Goal: Task Accomplishment & Management: Use online tool/utility

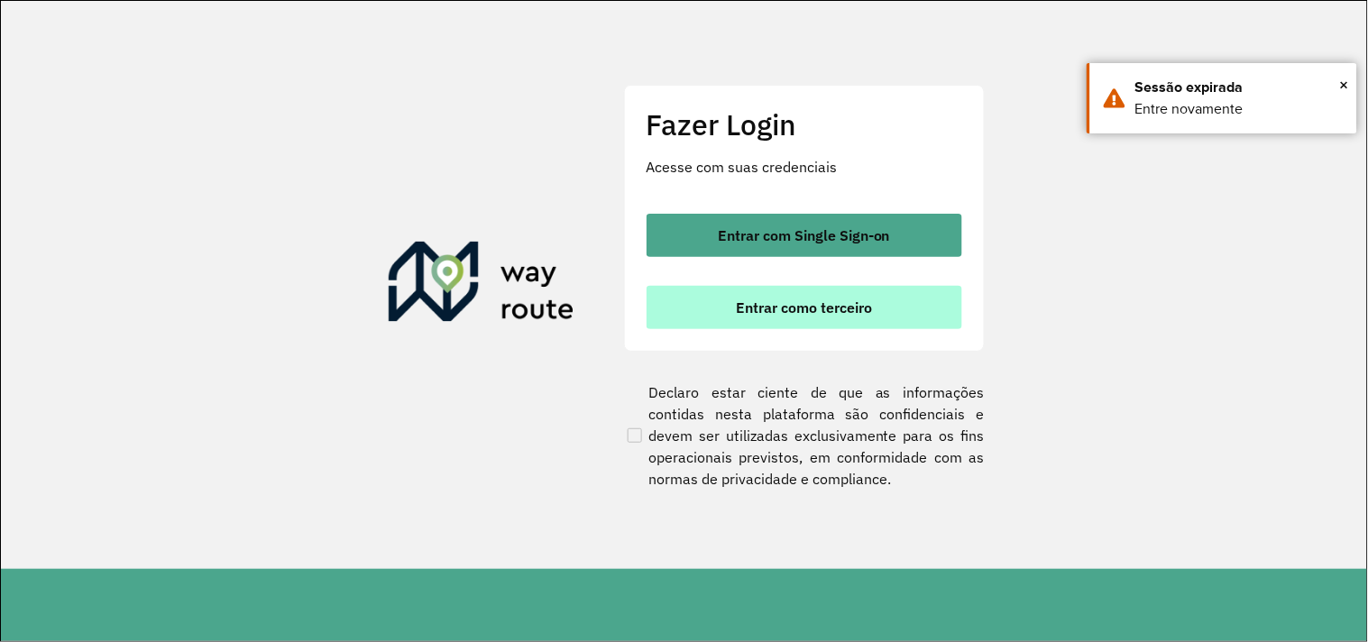
click at [744, 300] on span "Entrar como terceiro" at bounding box center [804, 307] width 136 height 14
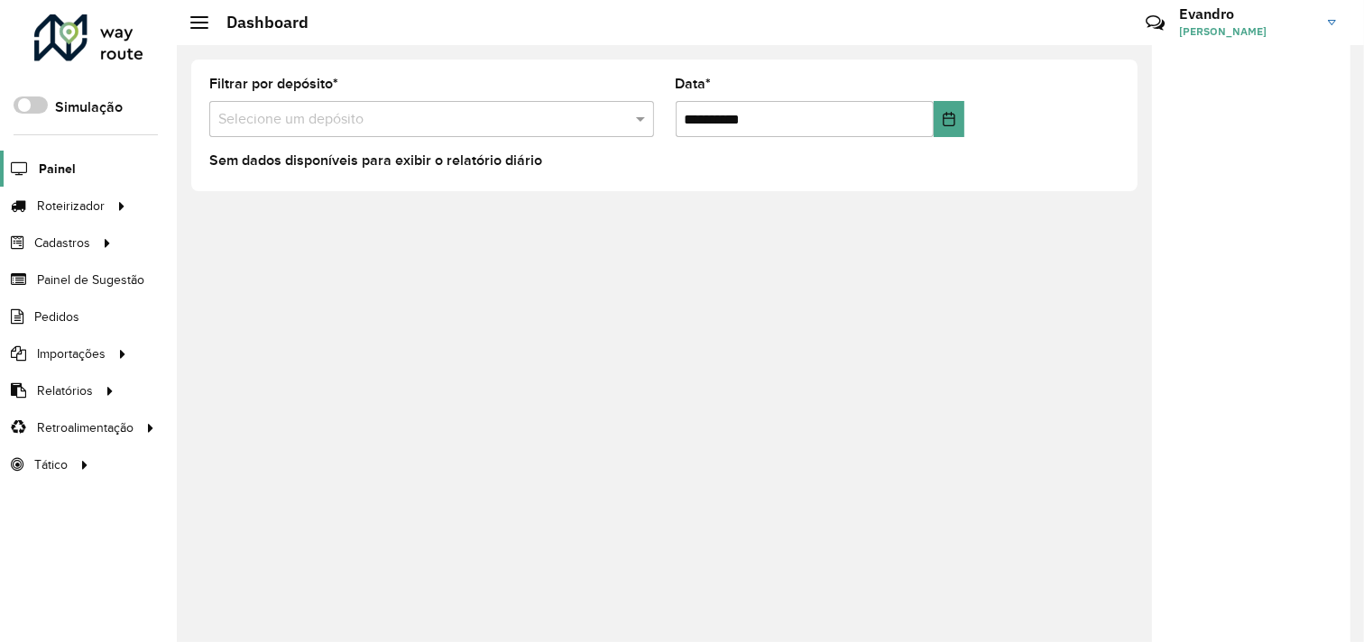
click at [51, 162] on span "Painel" at bounding box center [57, 169] width 37 height 19
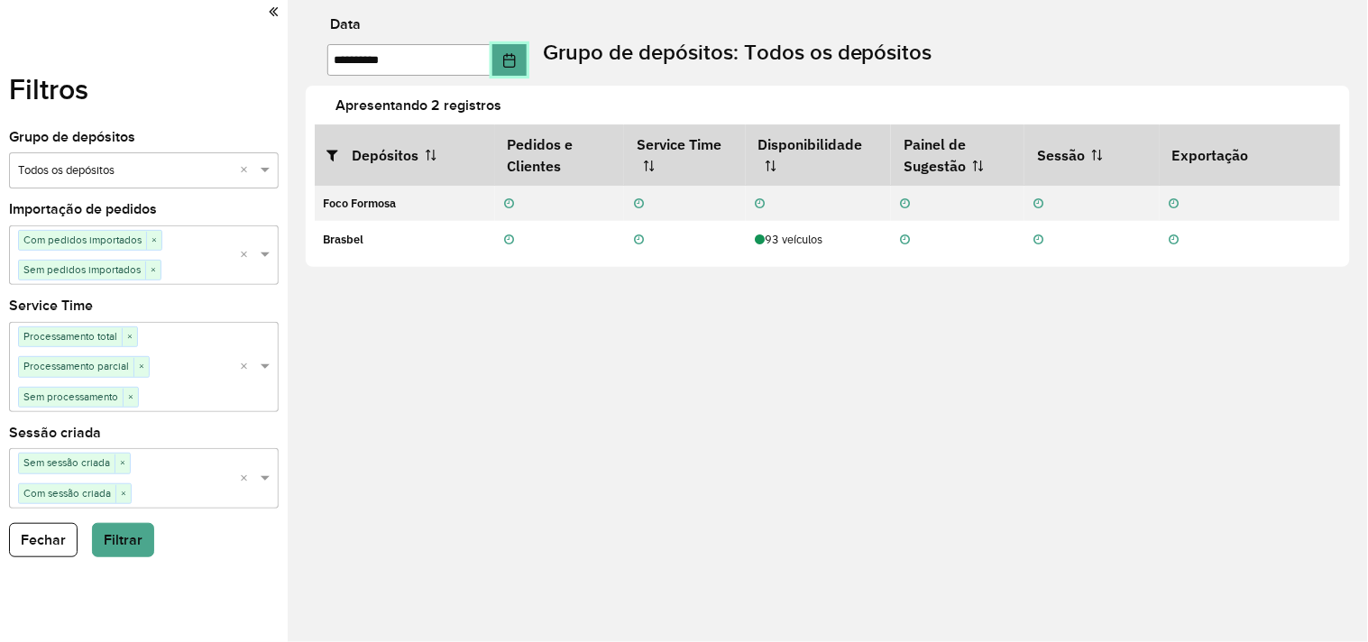
click at [515, 54] on icon "Choose Date" at bounding box center [509, 60] width 12 height 14
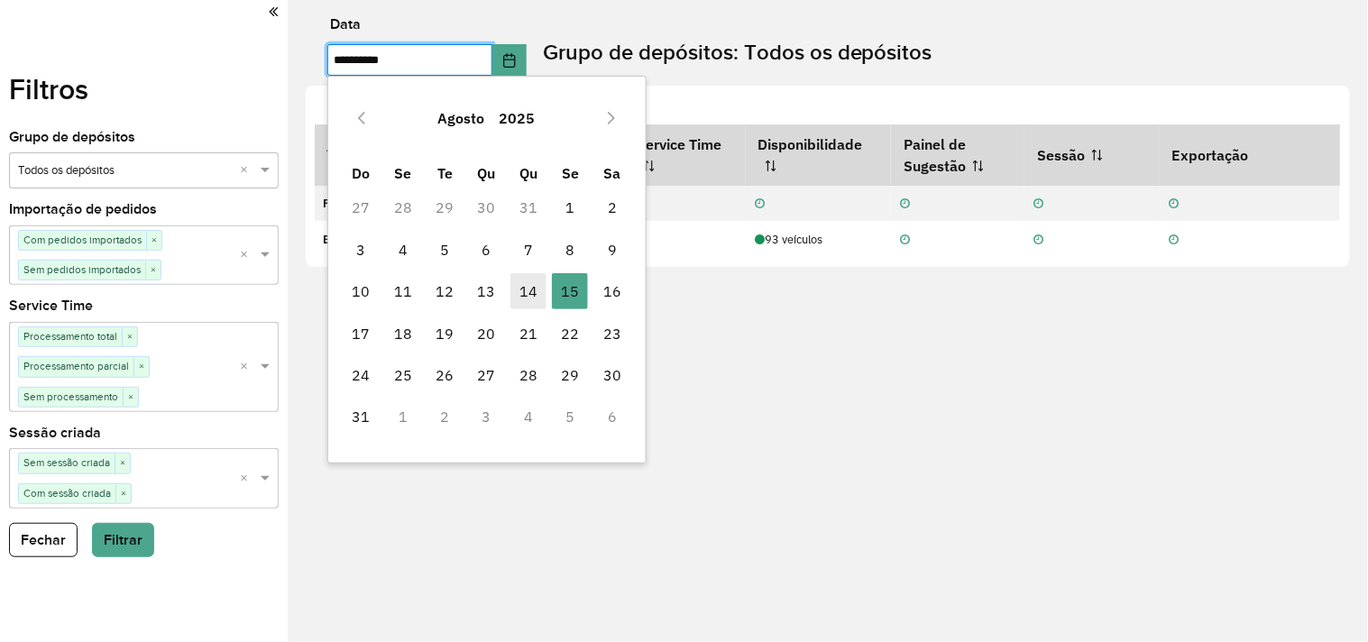
click at [517, 289] on span "14" at bounding box center [529, 291] width 36 height 36
type input "**********"
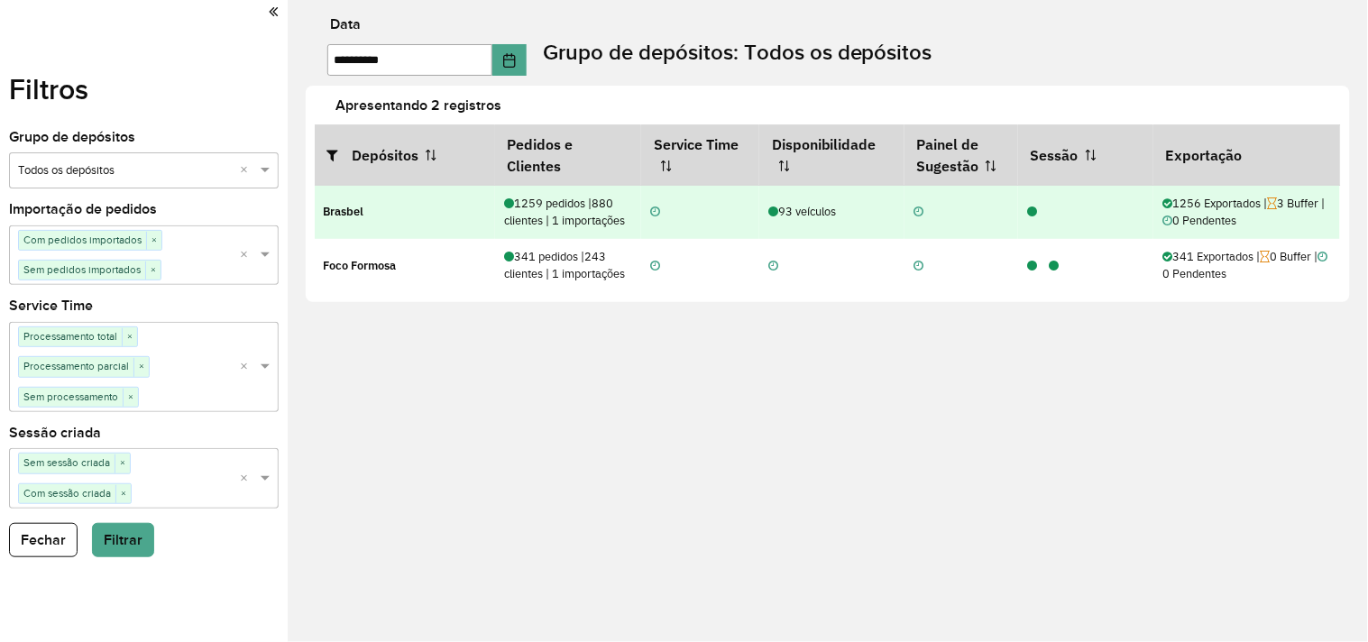
click at [1035, 215] on icon at bounding box center [1032, 213] width 10 height 12
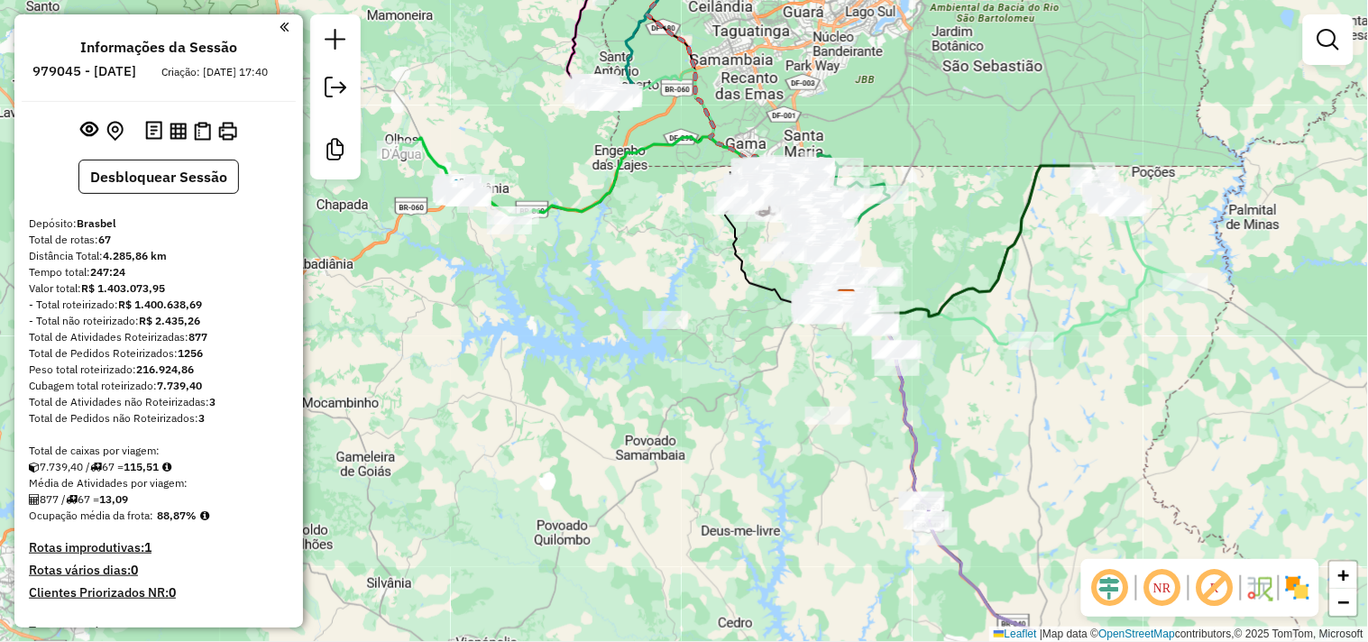
drag, startPoint x: 600, startPoint y: 331, endPoint x: 718, endPoint y: 311, distance: 119.8
click at [718, 311] on div "Janela de atendimento Grade de atendimento Capacidade Transportadoras Veículos …" at bounding box center [684, 321] width 1368 height 642
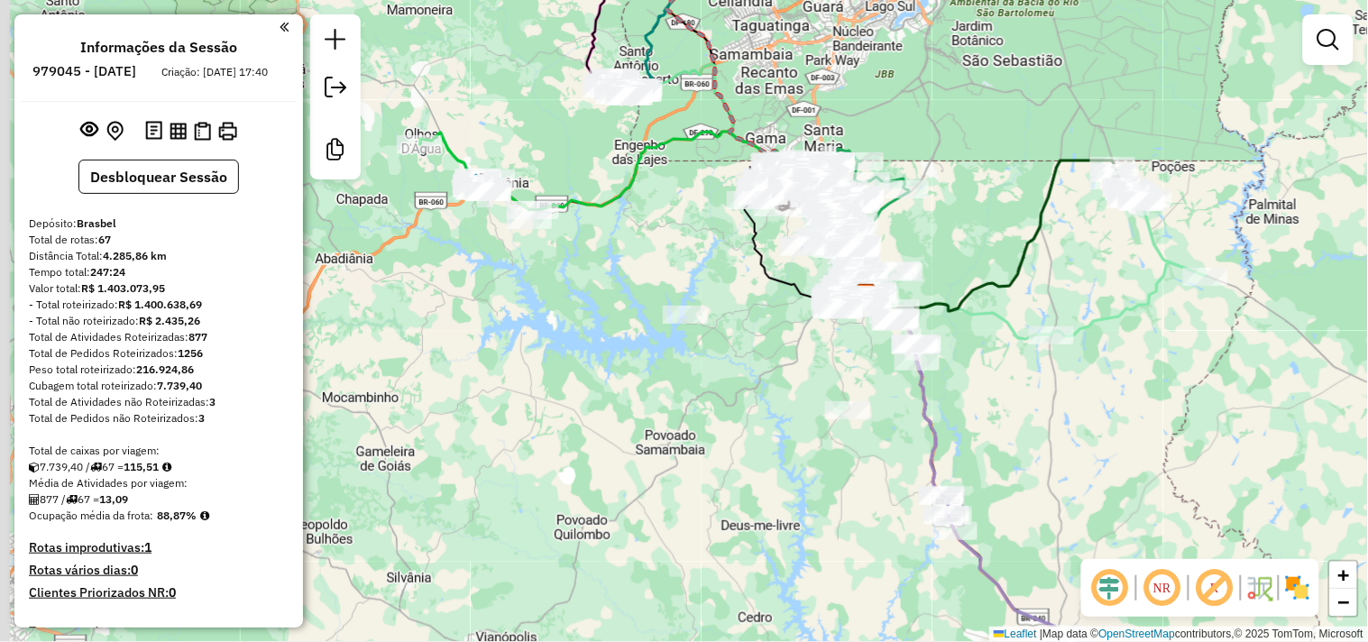
drag, startPoint x: 671, startPoint y: 272, endPoint x: 701, endPoint y: 265, distance: 30.6
click at [701, 265] on div "Janela de atendimento Grade de atendimento Capacidade Transportadoras Veículos …" at bounding box center [684, 321] width 1368 height 642
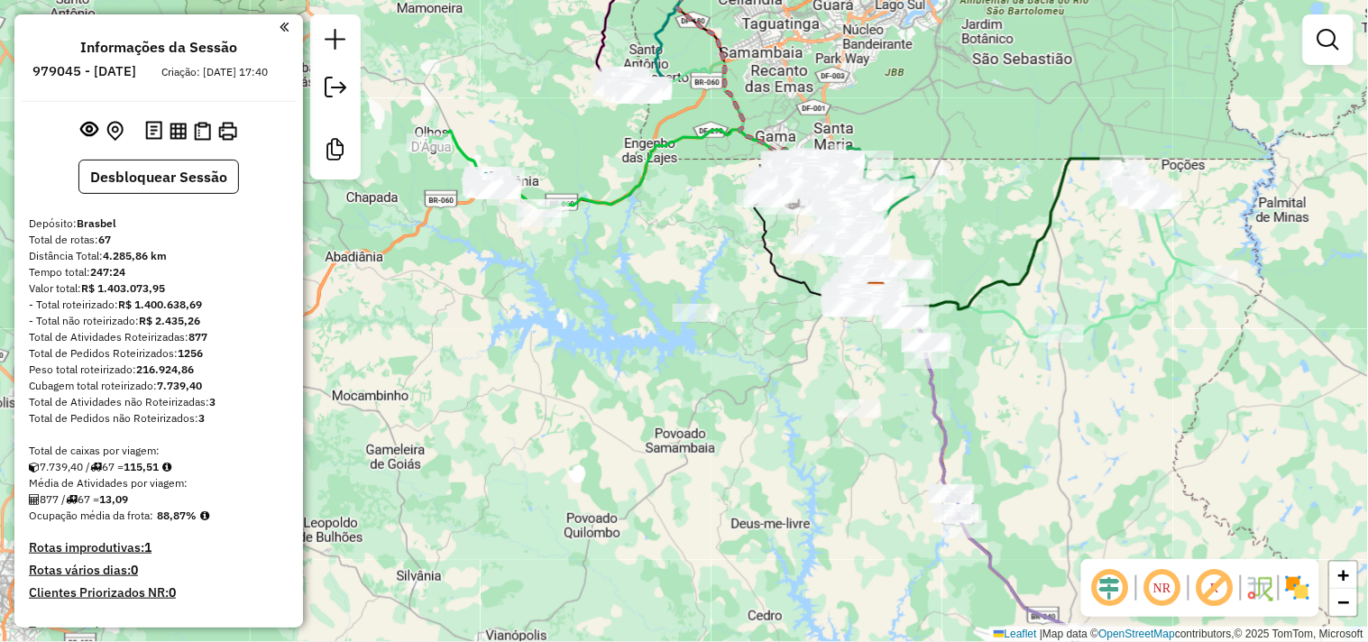
drag, startPoint x: 517, startPoint y: 255, endPoint x: 528, endPoint y: 271, distance: 19.5
click at [528, 271] on div "Janela de atendimento Grade de atendimento Capacidade Transportadoras Veículos …" at bounding box center [684, 321] width 1368 height 642
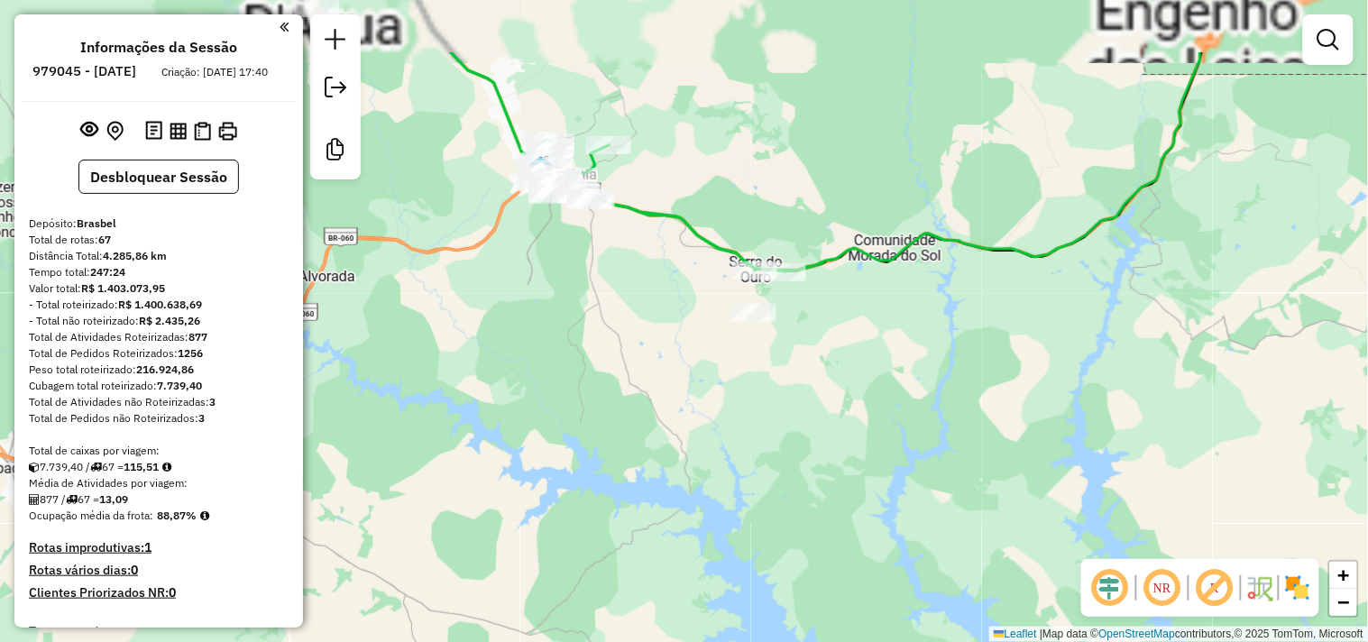
drag, startPoint x: 578, startPoint y: 201, endPoint x: 592, endPoint y: 374, distance: 173.7
click at [598, 379] on div "Janela de atendimento Grade de atendimento Capacidade Transportadoras Veículos …" at bounding box center [684, 321] width 1368 height 642
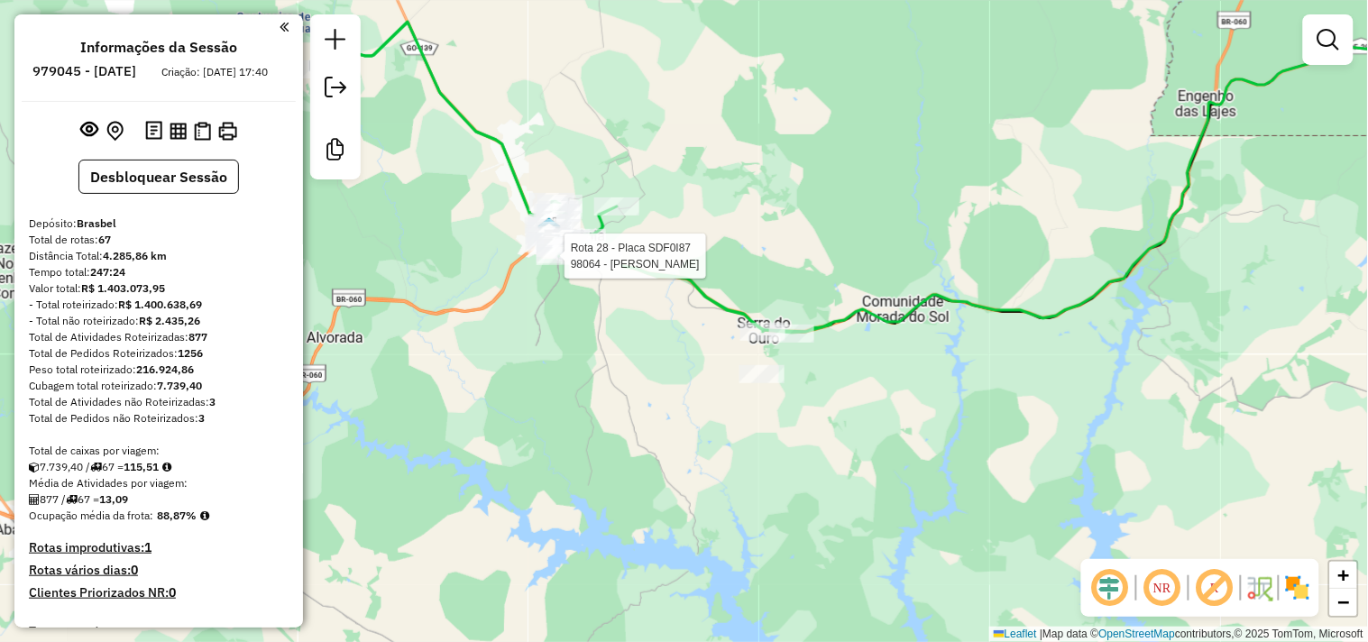
select select "**********"
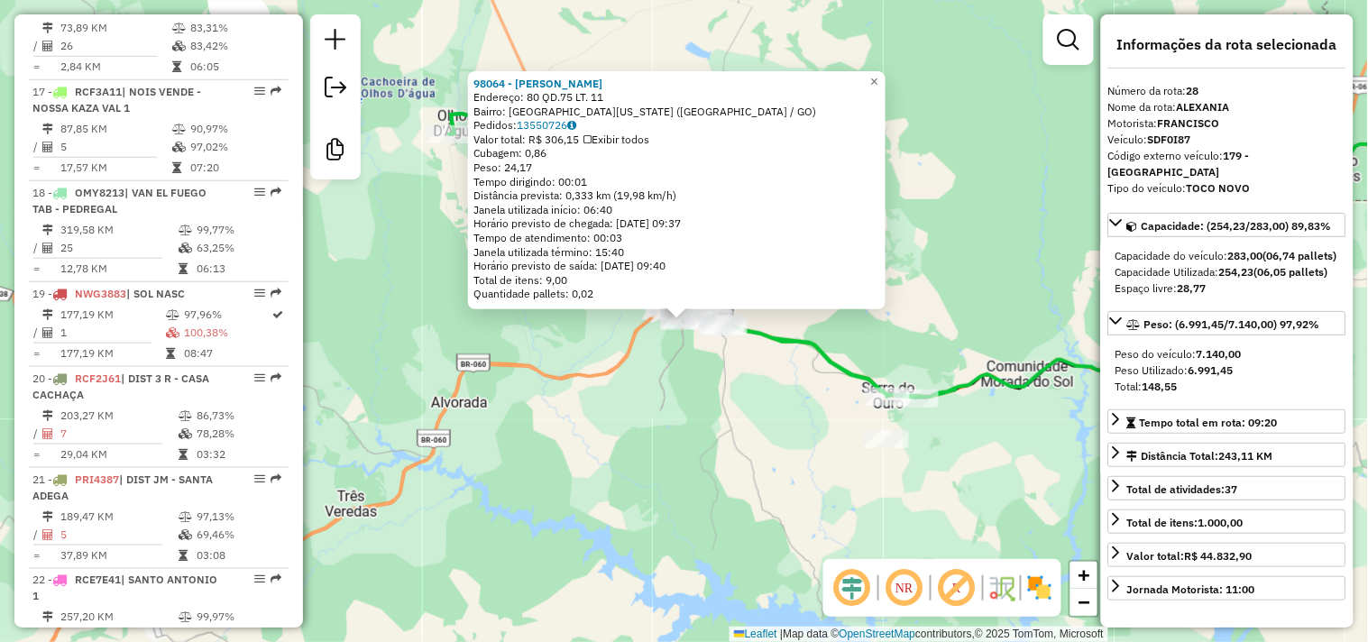
scroll to position [3215, 0]
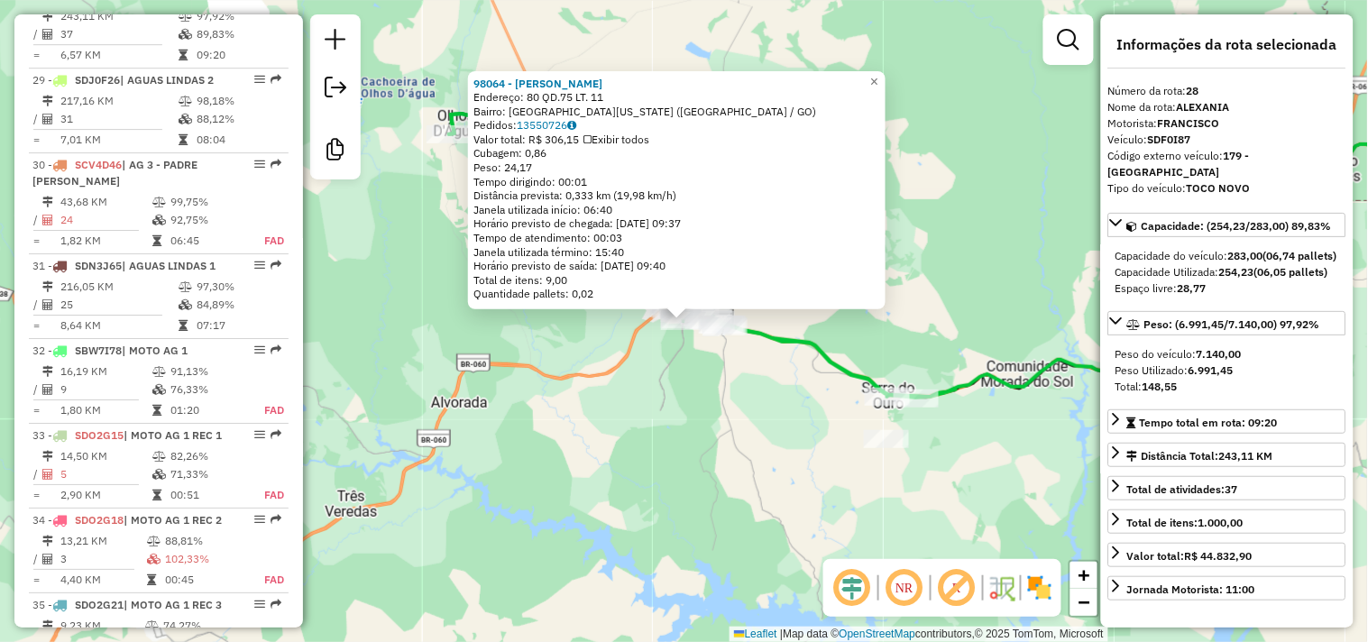
click at [732, 474] on div "98064 - [PERSON_NAME] Endereço: 80 QD.75 LT. 11 Bairro: [GEOGRAPHIC_DATA][US_ST…" at bounding box center [684, 321] width 1368 height 642
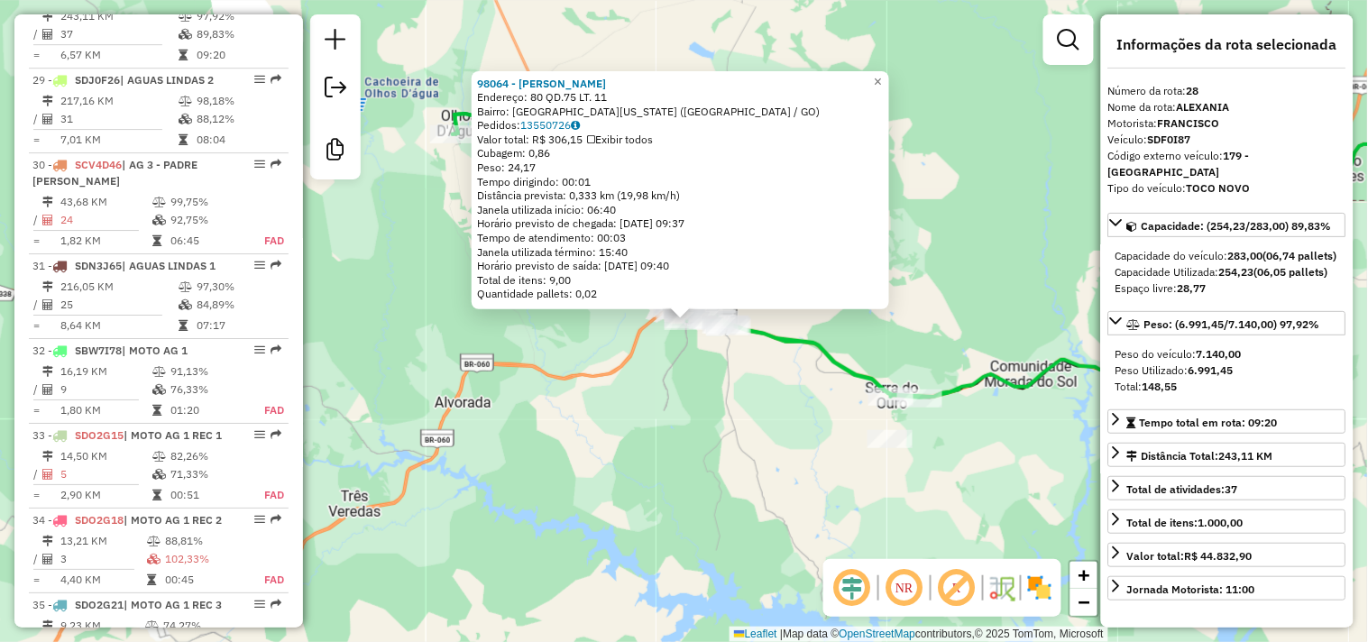
click at [750, 471] on div "98064 - [PERSON_NAME] Endereço: 80 QD.75 LT. 11 Bairro: [GEOGRAPHIC_DATA][US_ST…" at bounding box center [684, 321] width 1368 height 642
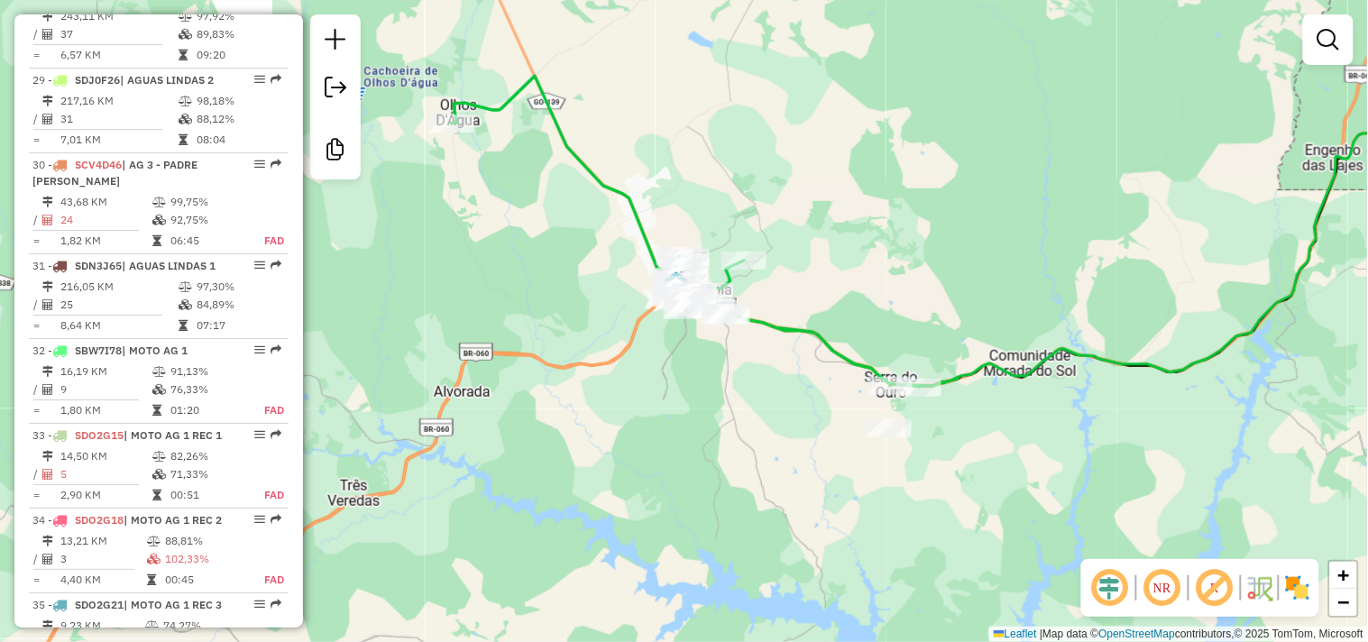
drag, startPoint x: 740, startPoint y: 465, endPoint x: 545, endPoint y: 353, distance: 224.6
click at [546, 353] on div "Janela de atendimento Grade de atendimento Capacidade Transportadoras Veículos …" at bounding box center [684, 321] width 1368 height 642
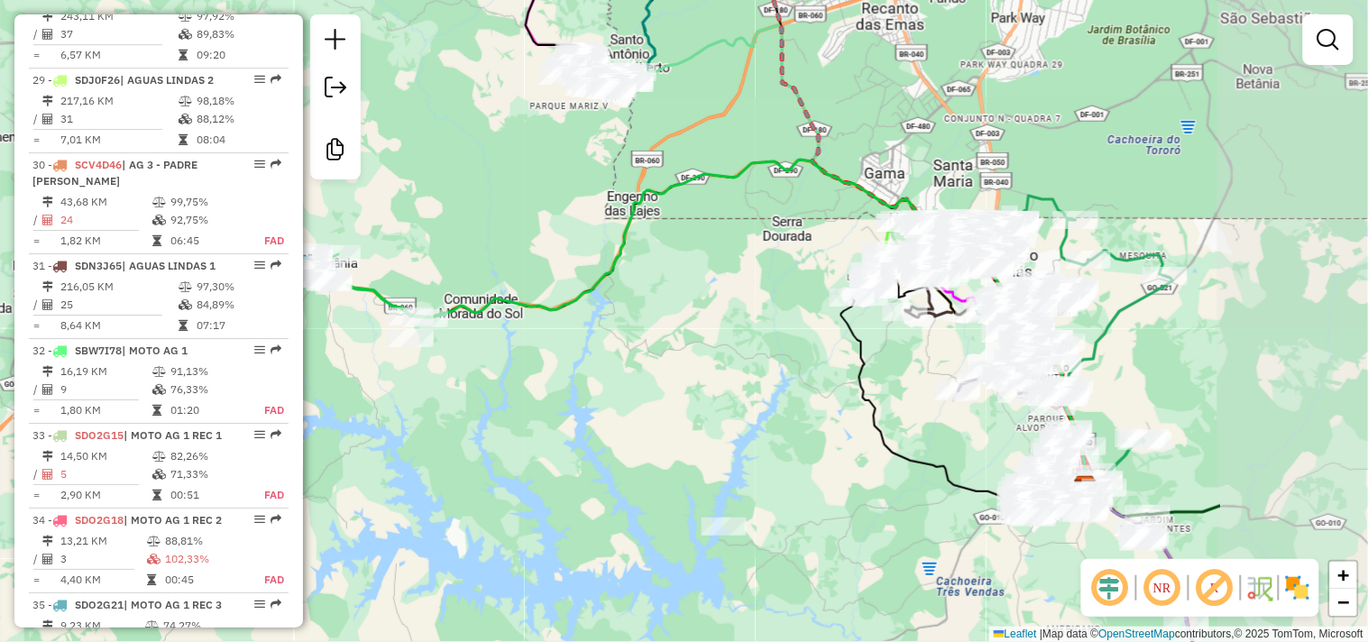
drag, startPoint x: 839, startPoint y: 435, endPoint x: 554, endPoint y: 407, distance: 286.4
click at [554, 407] on div "Janela de atendimento Grade de atendimento Capacidade Transportadoras Veículos …" at bounding box center [684, 321] width 1368 height 642
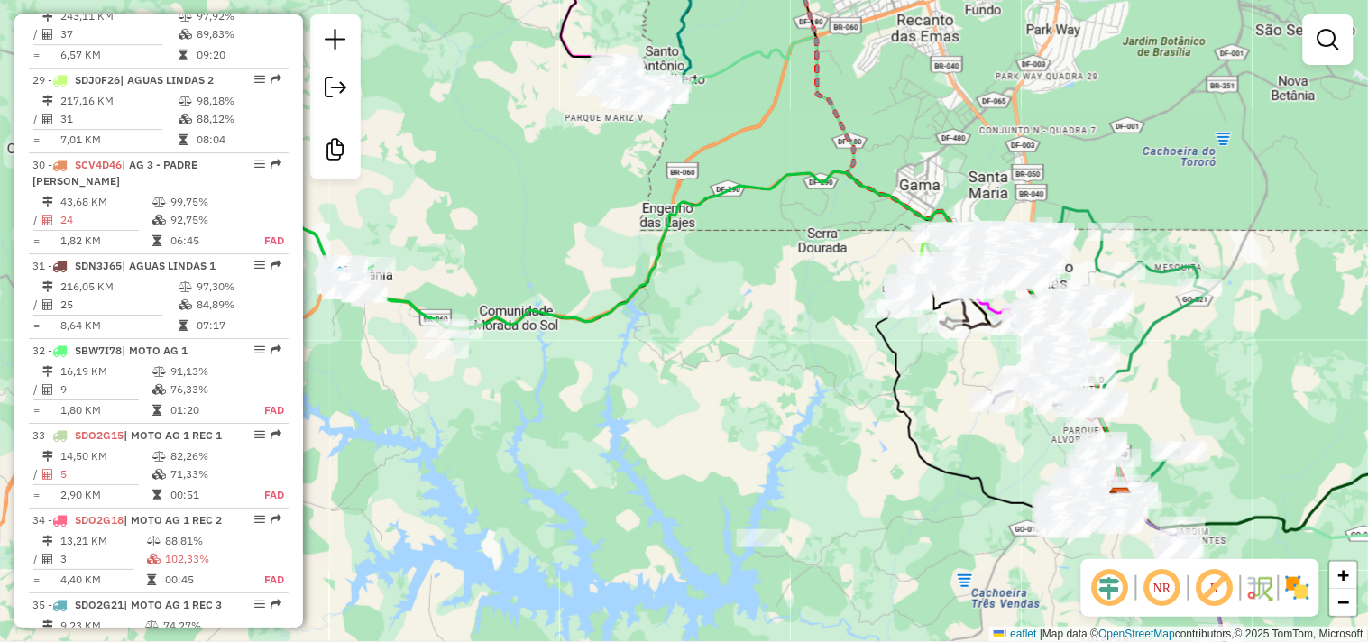
drag, startPoint x: 686, startPoint y: 422, endPoint x: 630, endPoint y: 419, distance: 56.9
click at [689, 439] on div "Janela de atendimento Grade de atendimento Capacidade Transportadoras Veículos …" at bounding box center [684, 321] width 1368 height 642
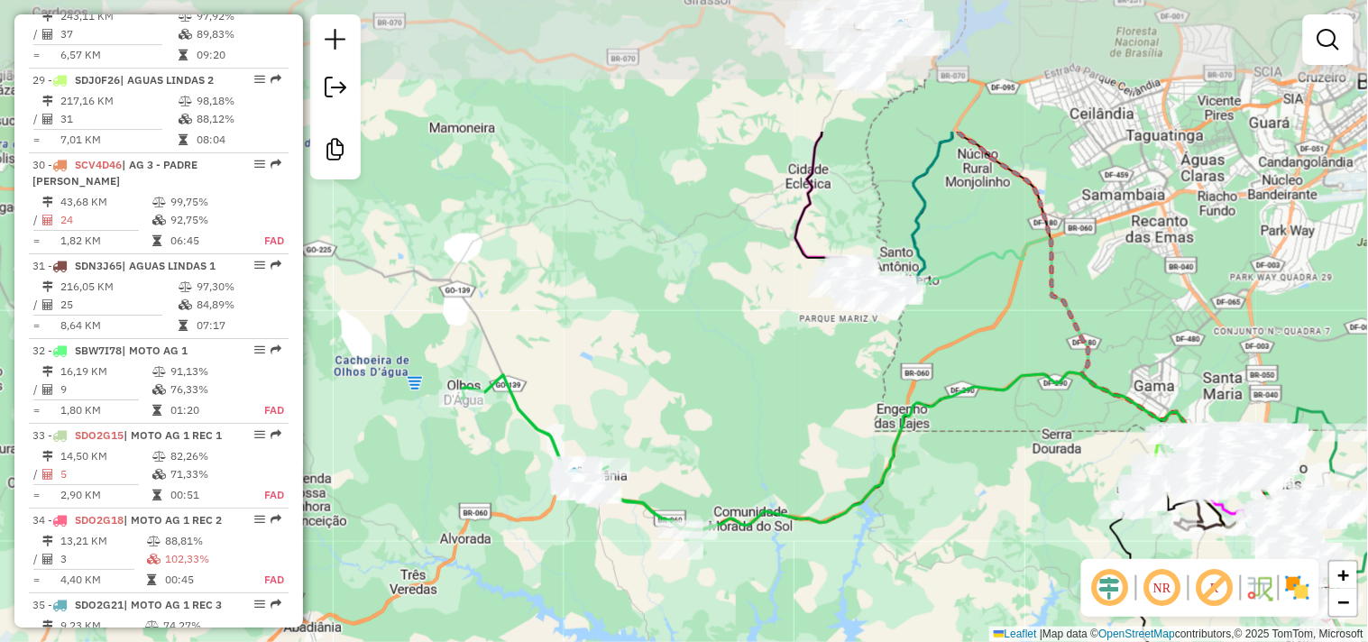
drag, startPoint x: 436, startPoint y: 226, endPoint x: 707, endPoint y: 422, distance: 334.7
click at [707, 422] on div "Janela de atendimento Grade de atendimento Capacidade Transportadoras Veículos …" at bounding box center [684, 321] width 1368 height 642
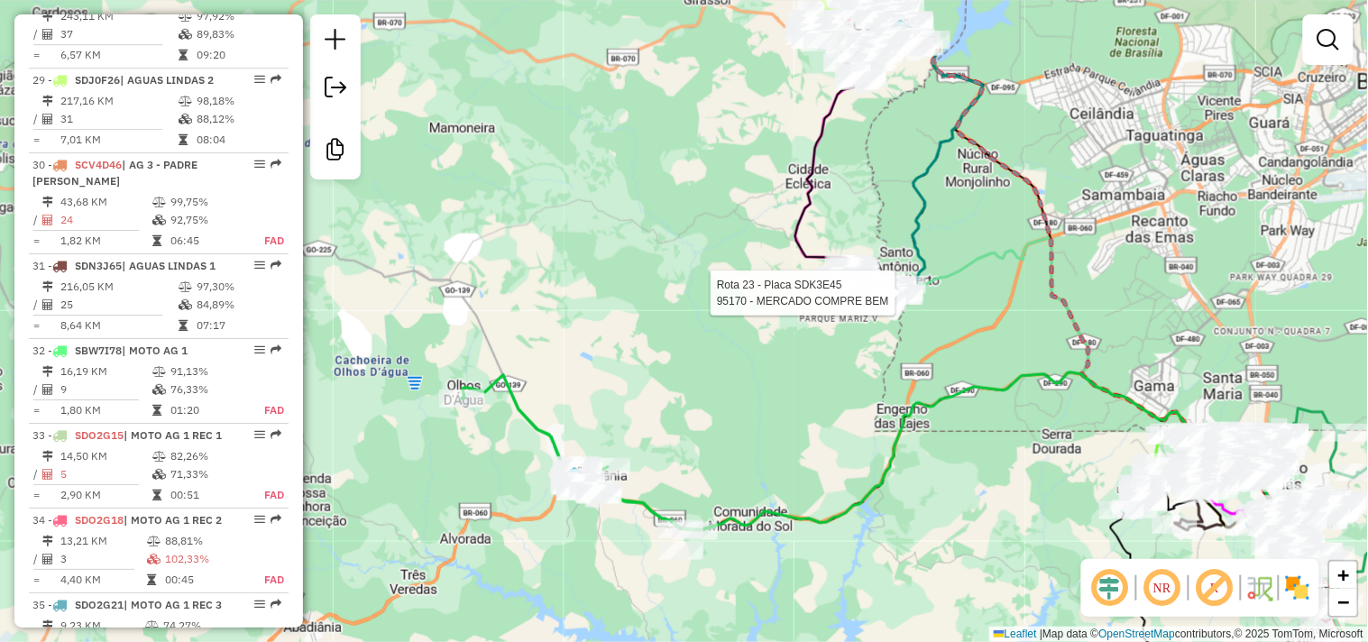
select select "**********"
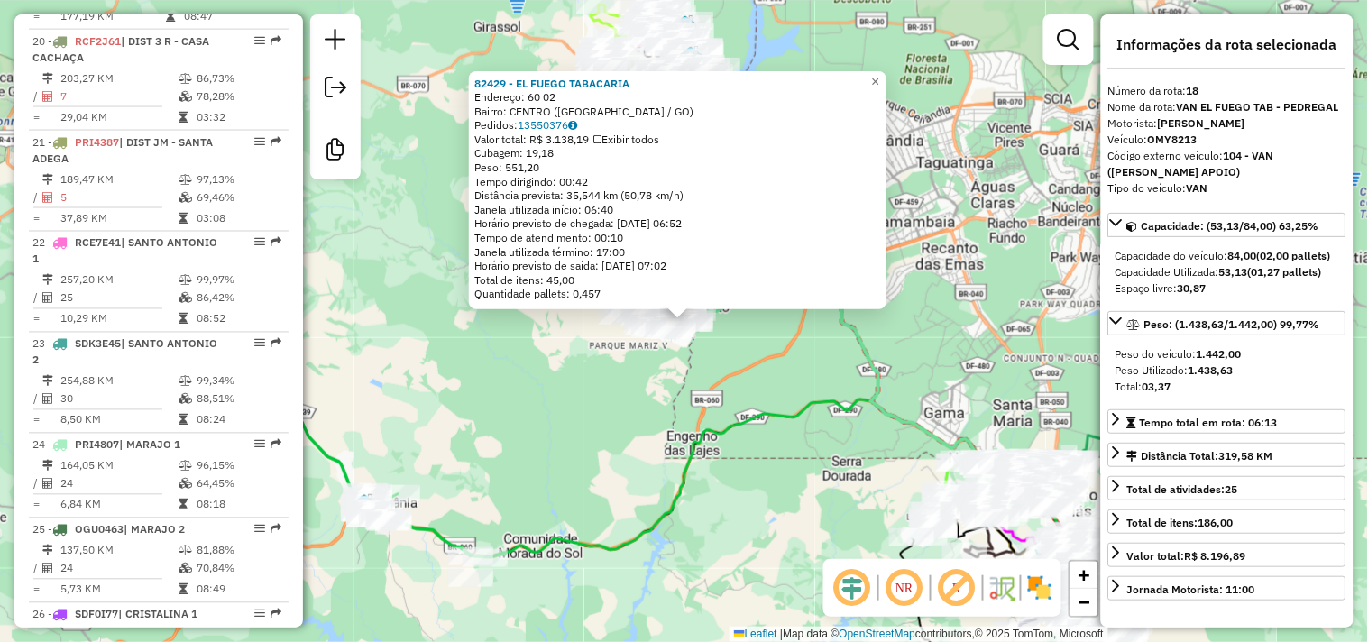
scroll to position [2286, 0]
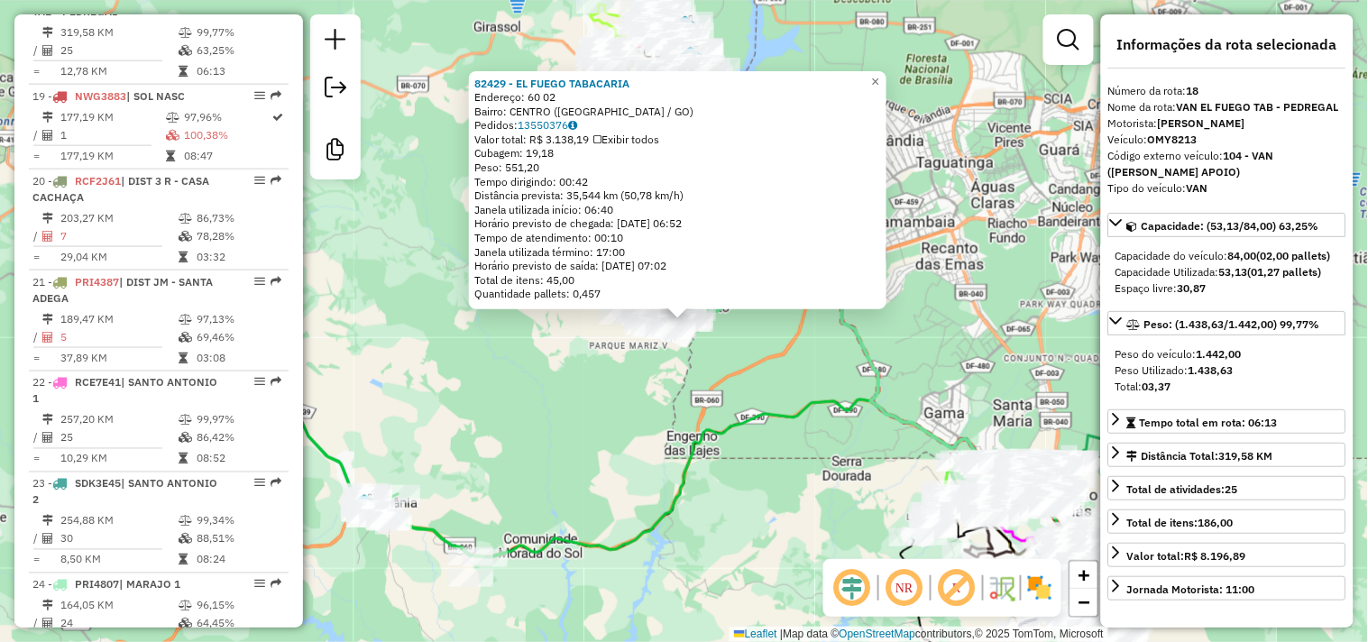
click at [776, 391] on div "82429 - EL FUEGO TABACARIA Endereço: 60 02 Bairro: CENTRO ([GEOGRAPHIC_DATA] / …" at bounding box center [684, 321] width 1368 height 642
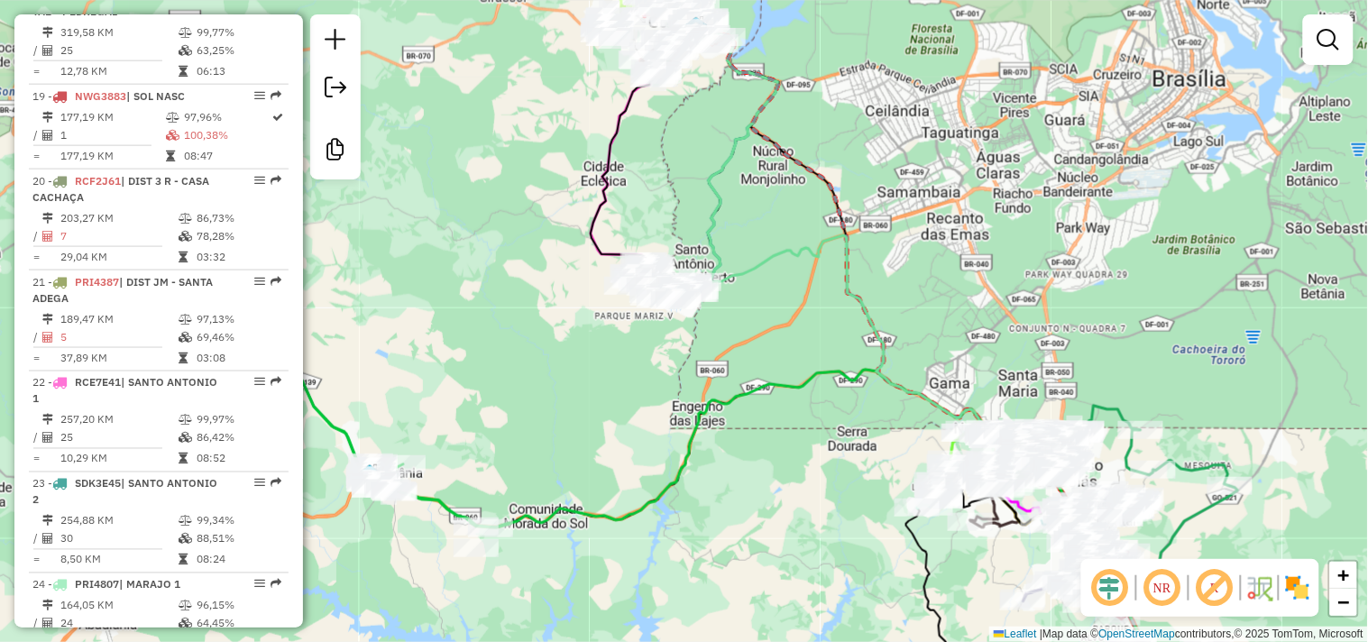
drag, startPoint x: 807, startPoint y: 578, endPoint x: 420, endPoint y: 163, distance: 567.3
click at [435, 174] on div "Janela de atendimento Grade de atendimento Capacidade Transportadoras Veículos …" at bounding box center [684, 321] width 1368 height 642
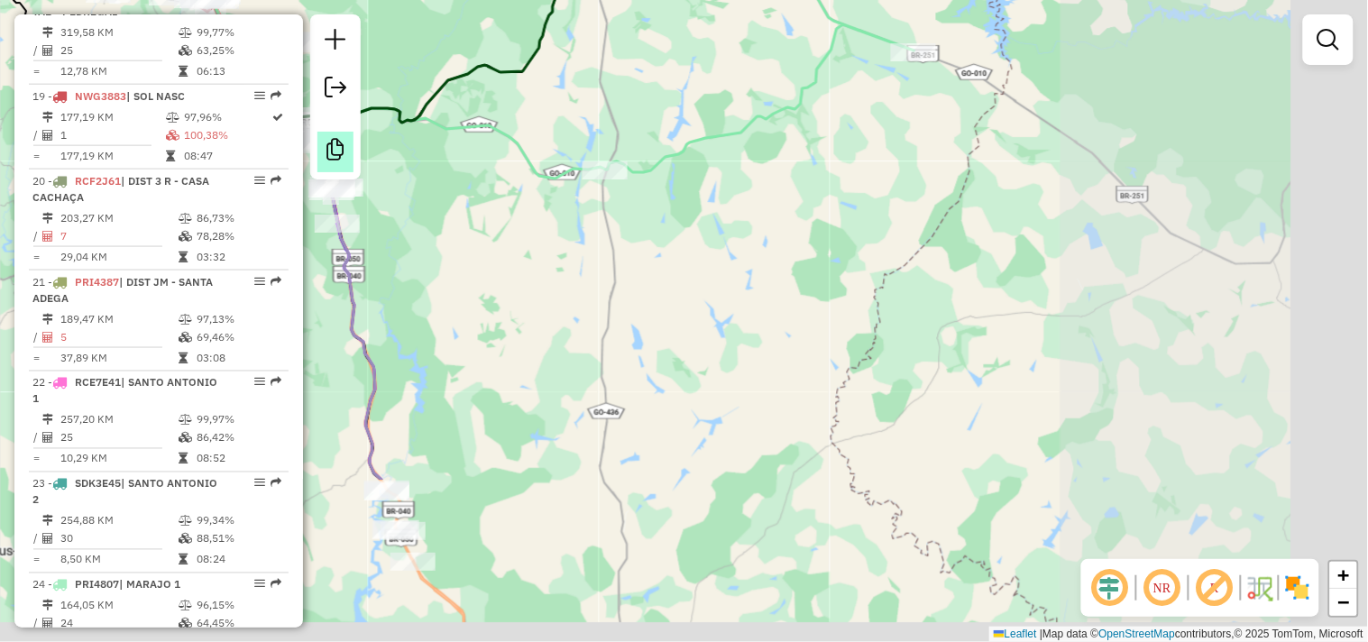
drag, startPoint x: 859, startPoint y: 363, endPoint x: 336, endPoint y: 137, distance: 569.2
click at [336, 137] on hb-router-mapa "Informações da Sessão 979045 - [DATE] Criação: [DATE] 17:40 Desbloquear Sessão …" at bounding box center [684, 321] width 1368 height 642
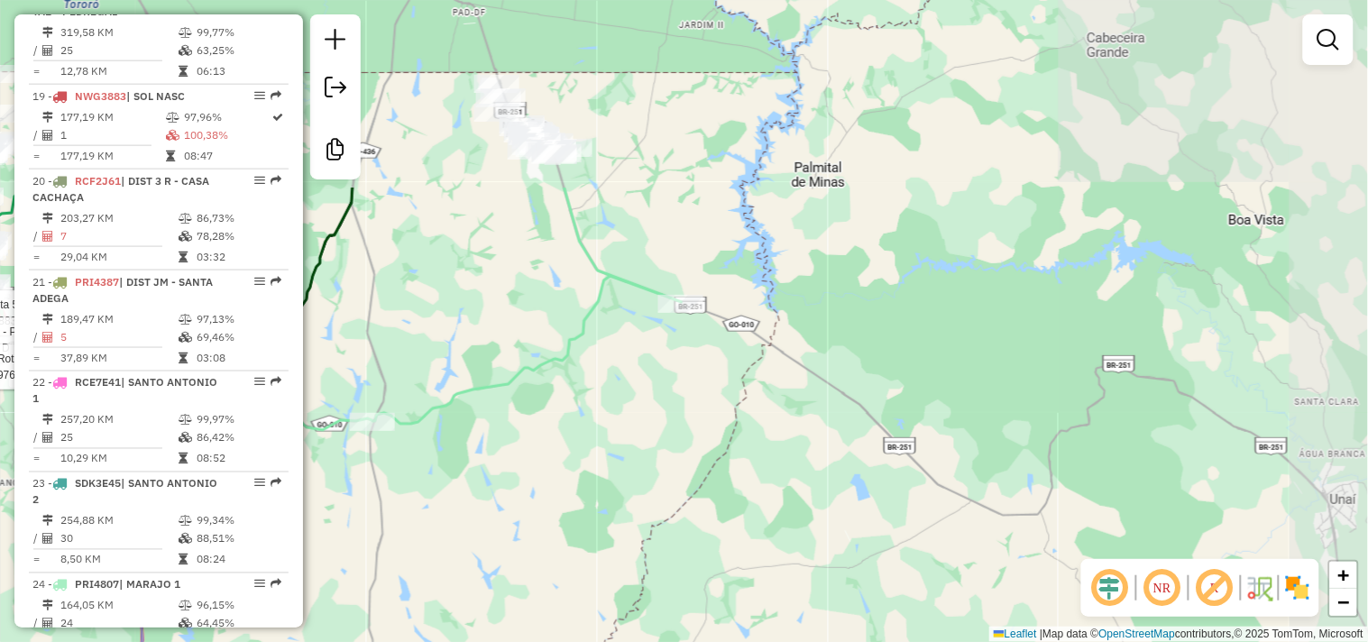
drag, startPoint x: 650, startPoint y: 239, endPoint x: 431, endPoint y: 481, distance: 326.3
click at [418, 492] on div "Rota 50 - Placa SDO2G32 98883 - BAR DO IRANILDO Rota 50 - Placa SDO2G32 19863 -…" at bounding box center [684, 321] width 1368 height 642
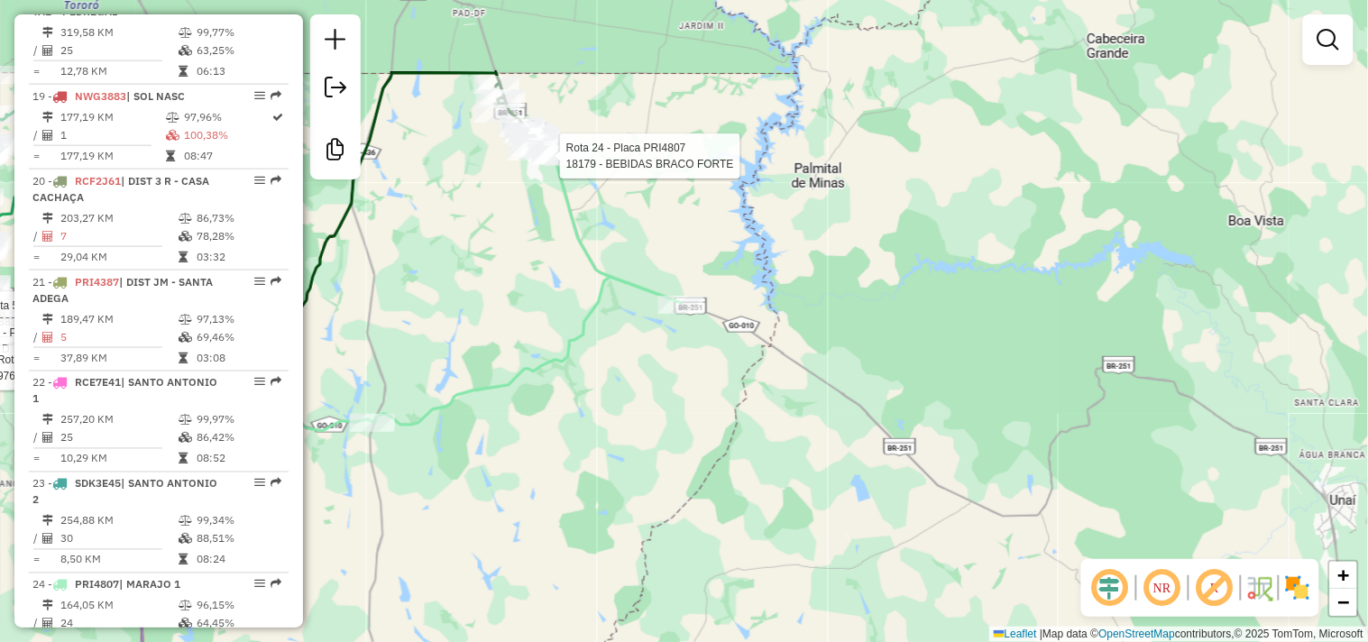
select select "**********"
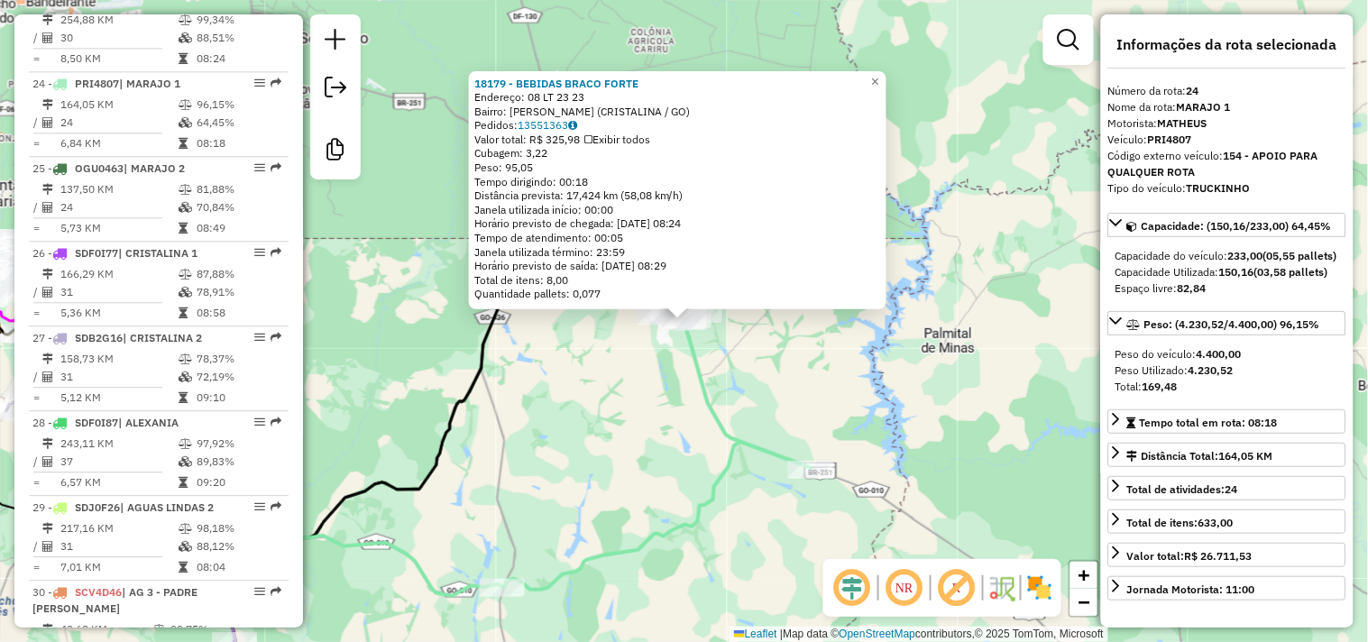
scroll to position [2875, 0]
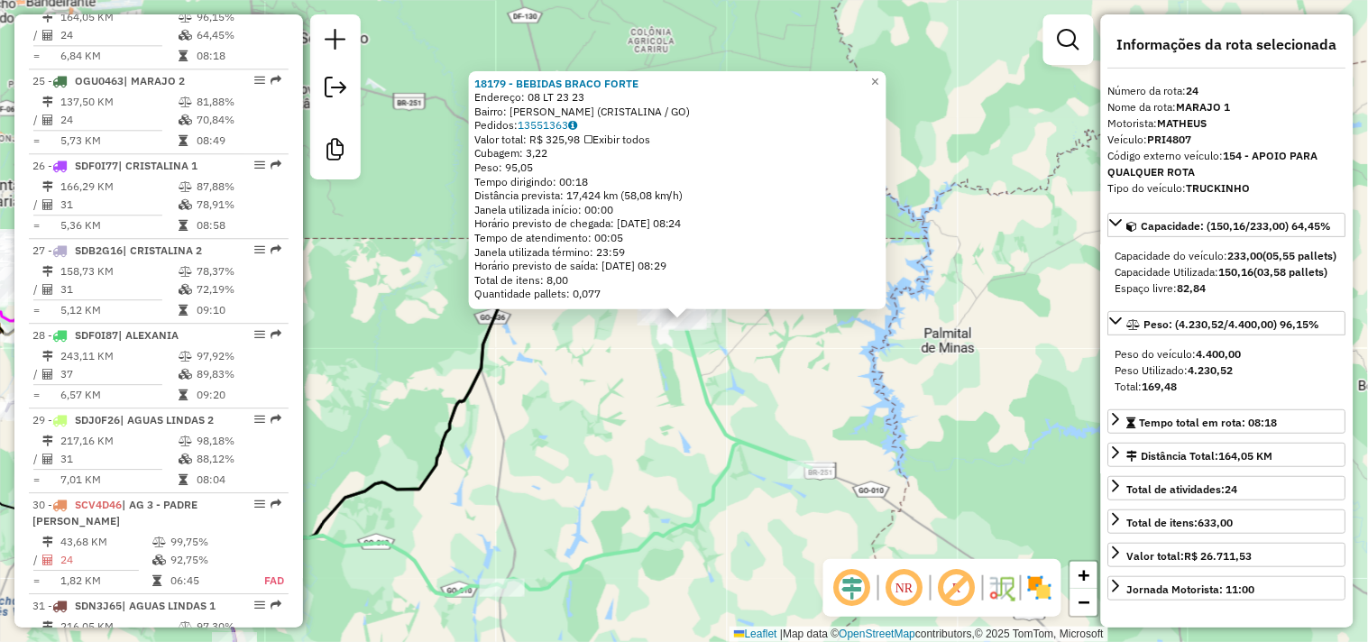
click at [623, 390] on div "18179 - BEBIDAS BRACO FORTE Endereço: 08 LT 23 23 Bairro: MANSOES MARAJO (CRIST…" at bounding box center [684, 321] width 1368 height 642
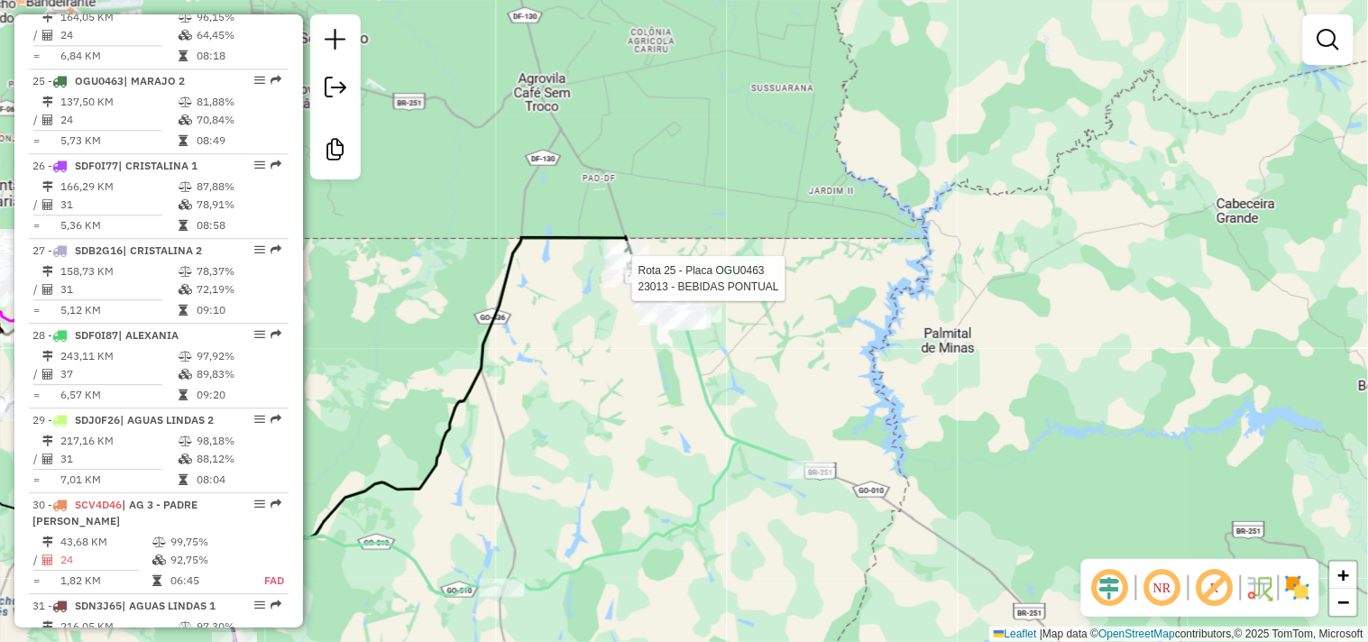
select select "**********"
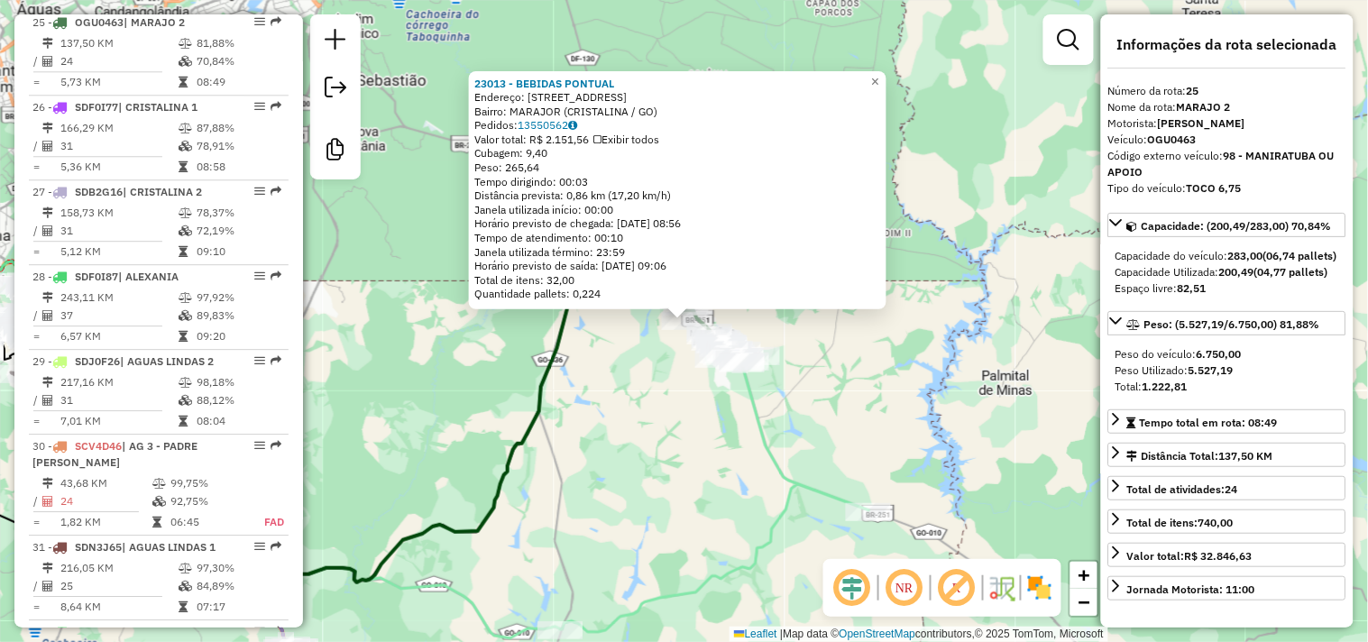
scroll to position [2961, 0]
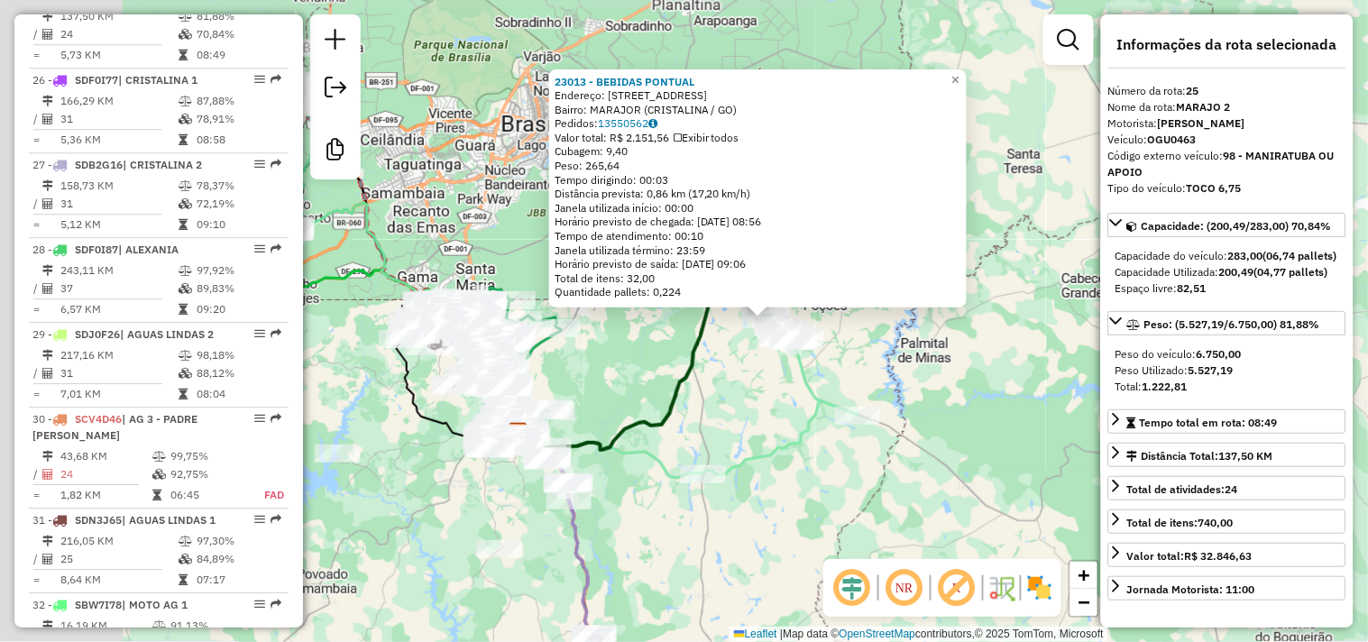
drag, startPoint x: 653, startPoint y: 371, endPoint x: 867, endPoint y: 331, distance: 217.4
click at [867, 332] on div "23013 - BEBIDAS PONTUAL Endereço: [STREET_ADDRESS] Bairro: MARAJOR (CRISTALINA …" at bounding box center [684, 321] width 1368 height 642
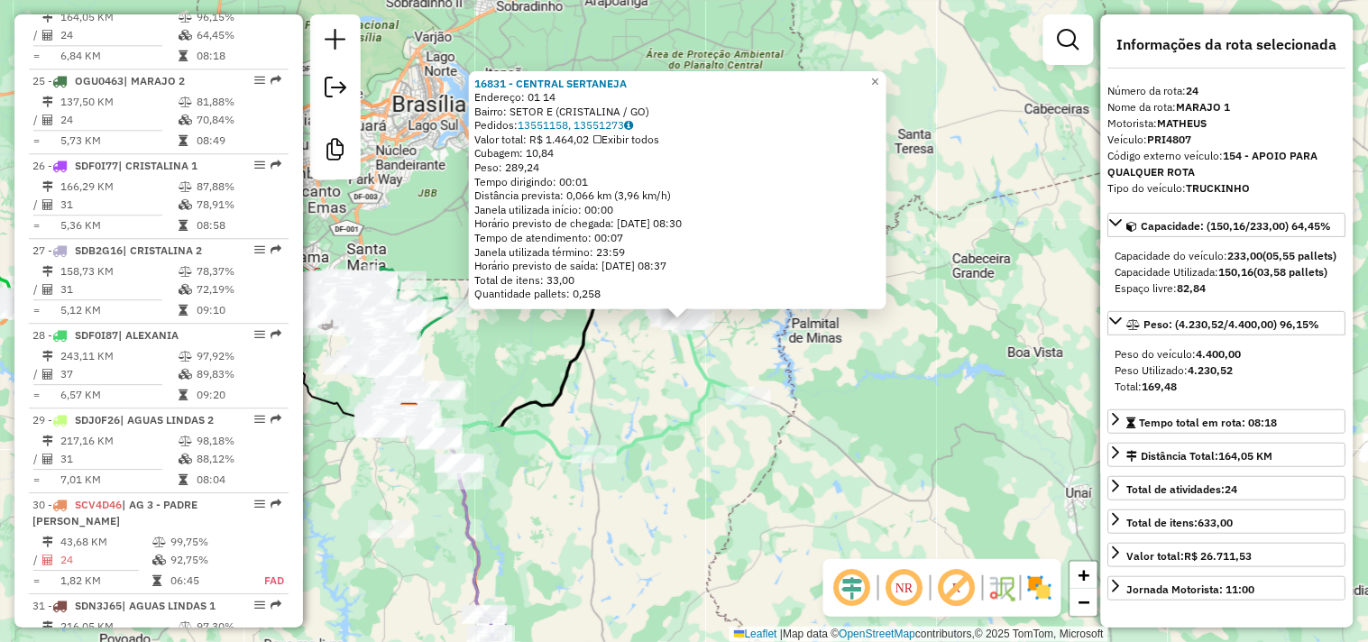
scroll to position [2875, 0]
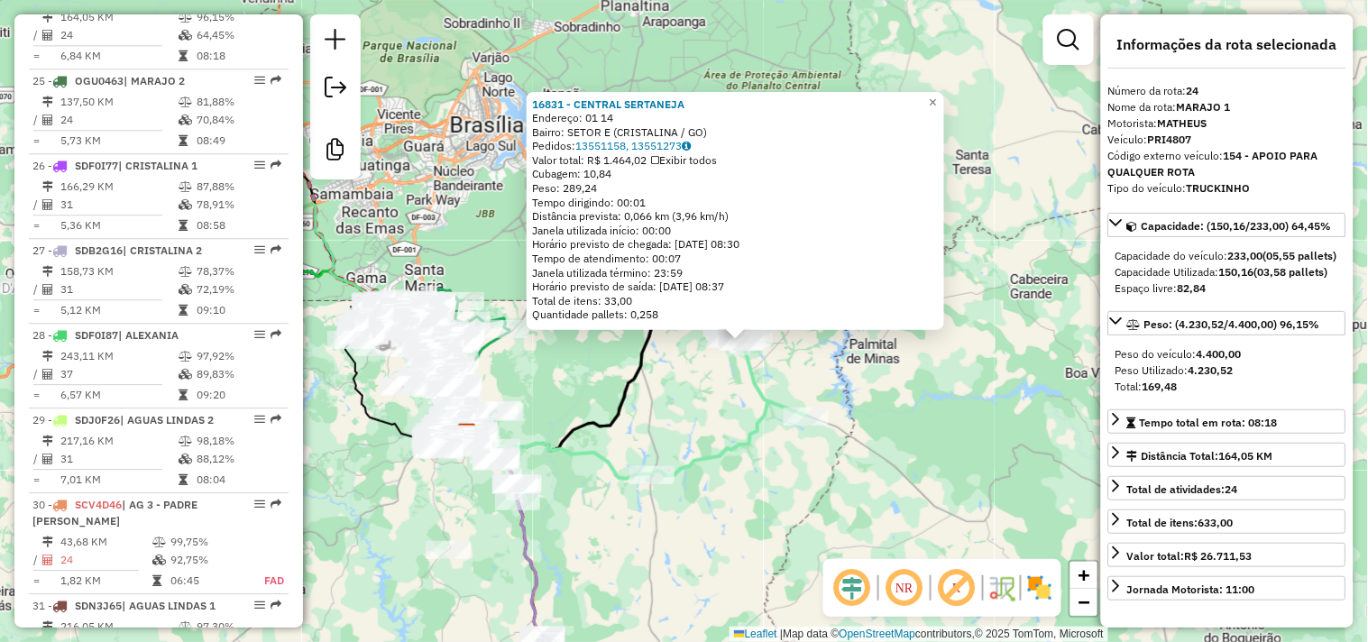
drag, startPoint x: 809, startPoint y: 446, endPoint x: 846, endPoint y: 456, distance: 38.3
click at [846, 456] on div "16831 - CENTRAL SERTANEJA Endereço: 01 14 Bairro: SETOR E (CRISTALINA / GO) Ped…" at bounding box center [684, 321] width 1368 height 642
click at [713, 381] on div "16831 - CENTRAL SERTANEJA Endereço: 01 14 Bairro: SETOR E (CRISTALINA / GO) Ped…" at bounding box center [684, 321] width 1368 height 642
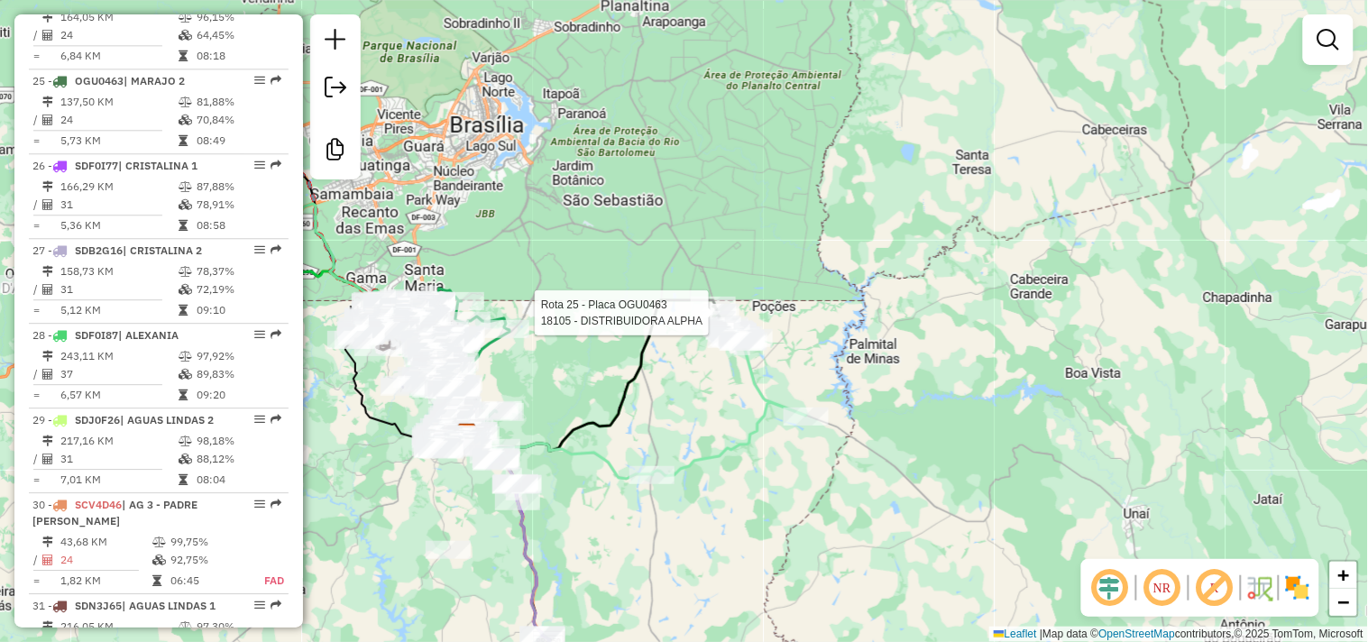
select select "**********"
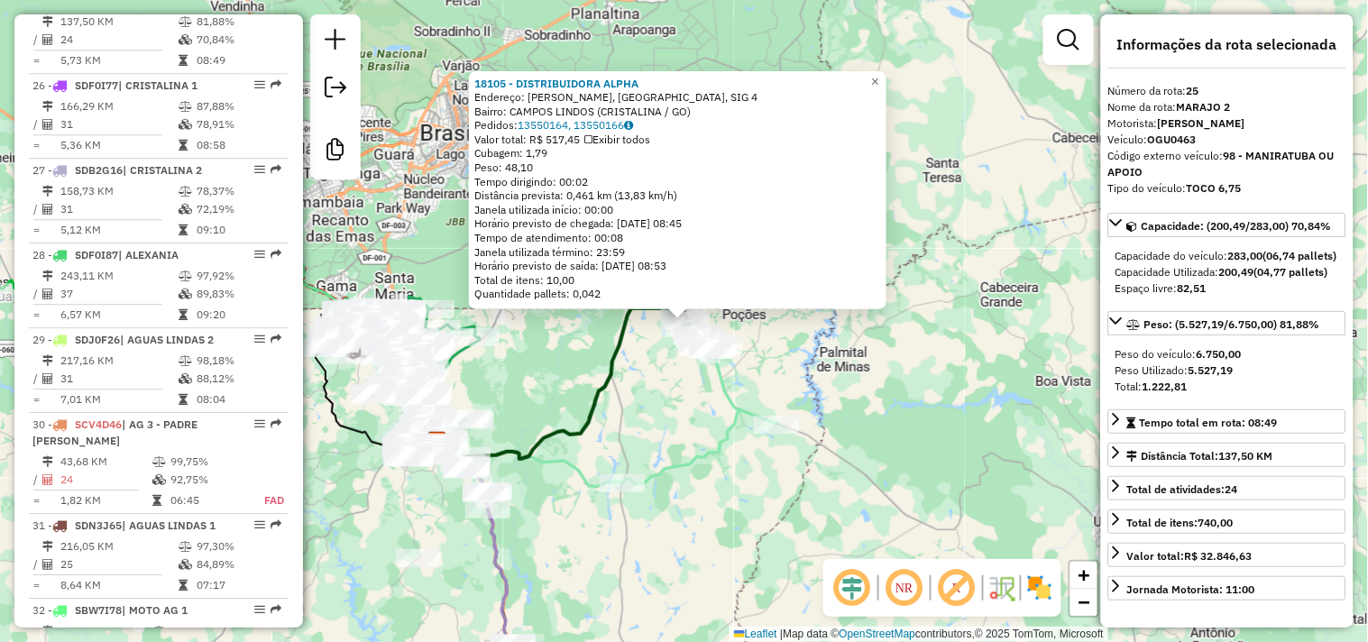
scroll to position [2961, 0]
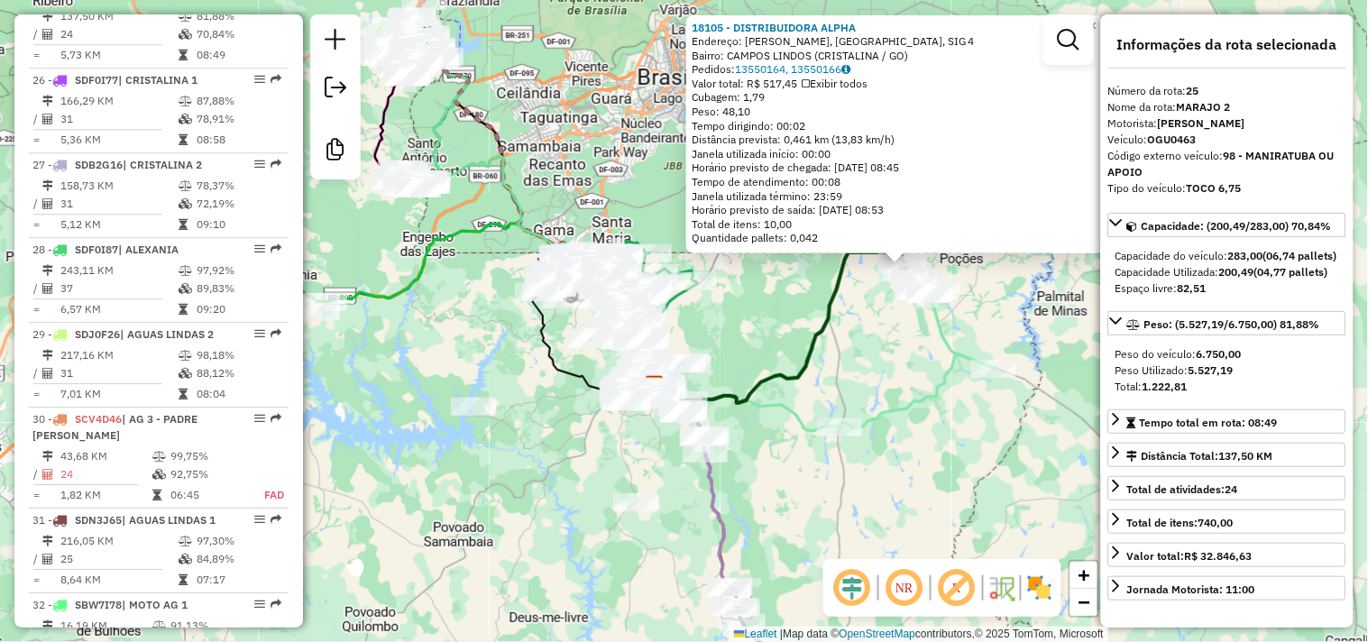
drag, startPoint x: 670, startPoint y: 427, endPoint x: 878, endPoint y: 368, distance: 215.6
click at [889, 370] on div "18105 - DISTRIBUIDORA ALPHA Endereço: CAMPOS LINDOS, [GEOGRAPHIC_DATA], SIG 4 B…" at bounding box center [684, 321] width 1368 height 642
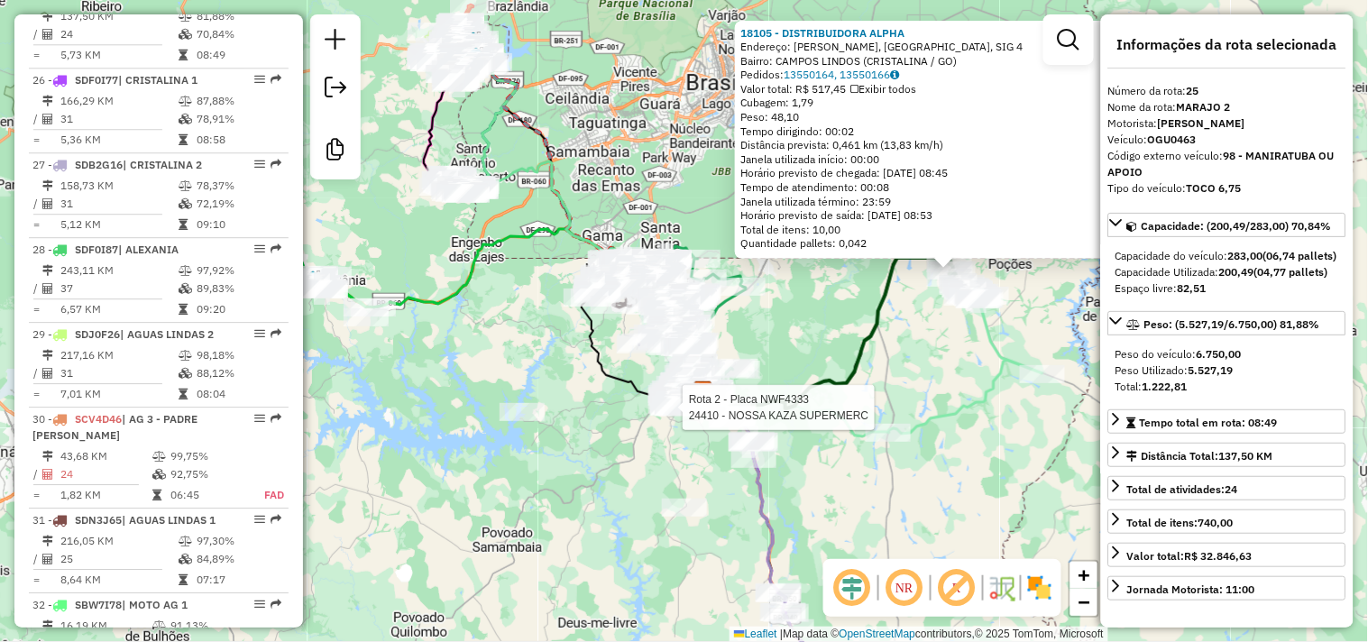
drag, startPoint x: 633, startPoint y: 410, endPoint x: 689, endPoint y: 417, distance: 56.3
click at [688, 417] on div at bounding box center [677, 408] width 45 height 18
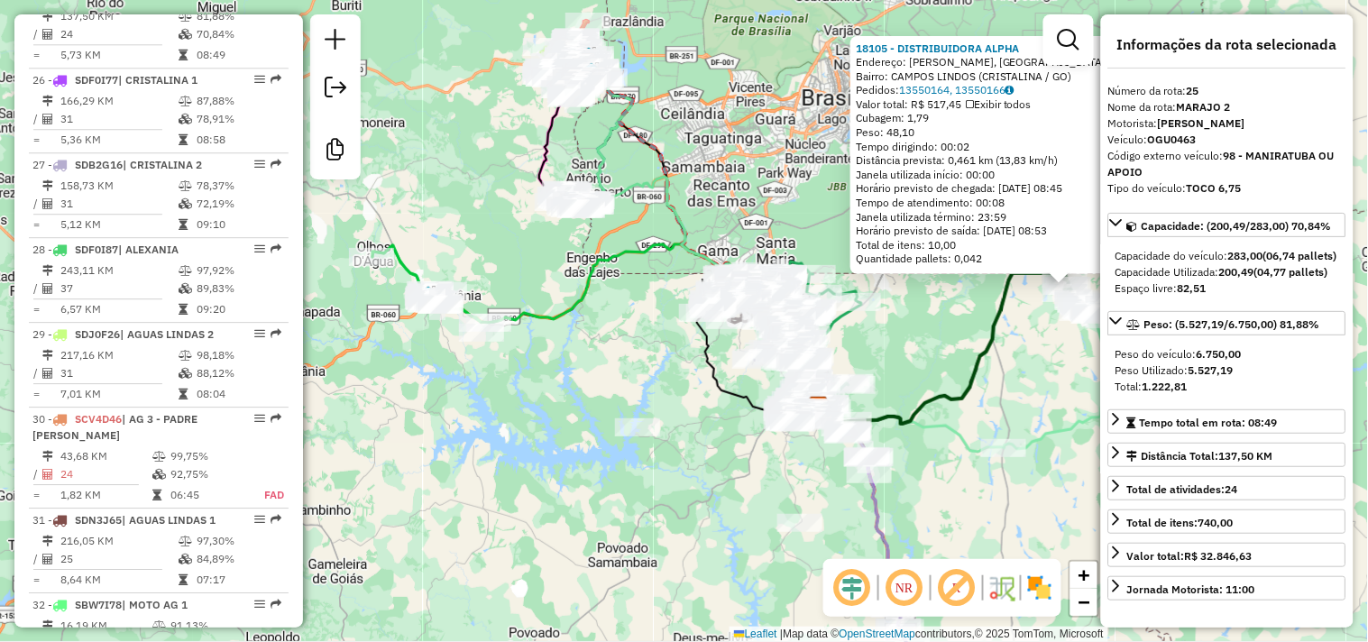
drag, startPoint x: 472, startPoint y: 322, endPoint x: 618, endPoint y: 340, distance: 147.2
click at [618, 340] on div "18105 - DISTRIBUIDORA ALPHA Endereço: CAMPOS LINDOS, [GEOGRAPHIC_DATA], SIG 4 B…" at bounding box center [684, 321] width 1368 height 642
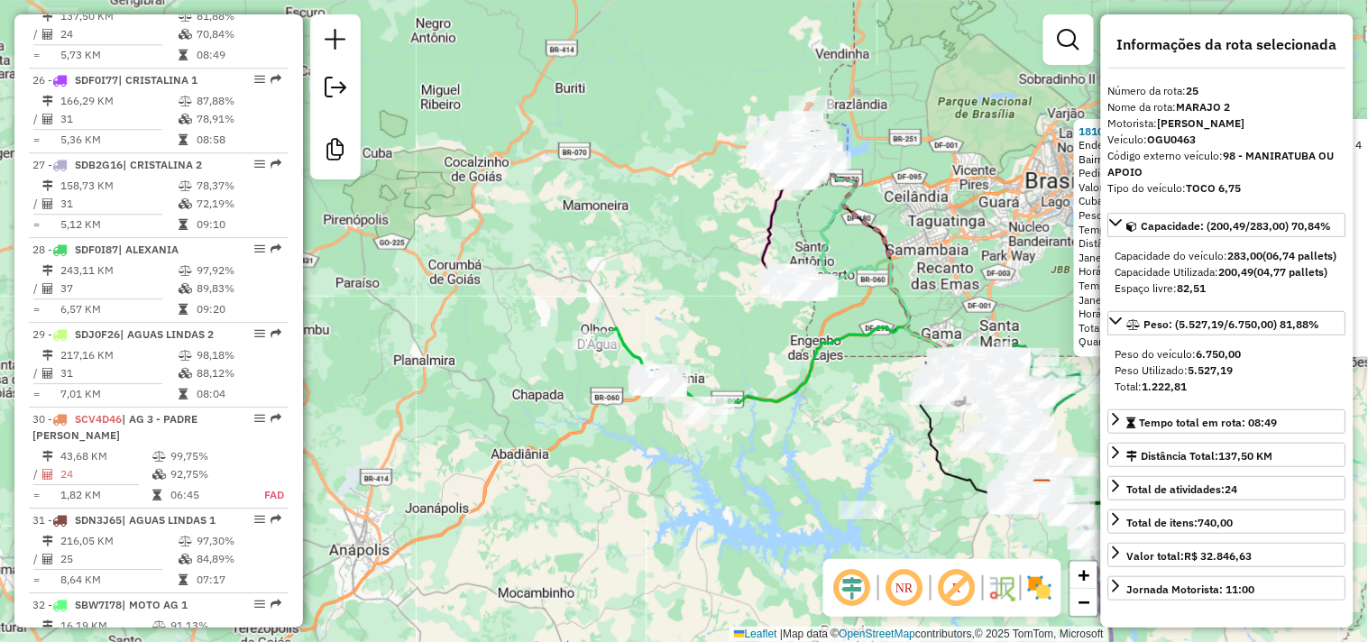
drag, startPoint x: 555, startPoint y: 305, endPoint x: 728, endPoint y: 372, distance: 185.6
click at [728, 372] on div "18105 - DISTRIBUIDORA ALPHA Endereço: CAMPOS LINDOS, [GEOGRAPHIC_DATA], SIG 4 B…" at bounding box center [684, 321] width 1368 height 642
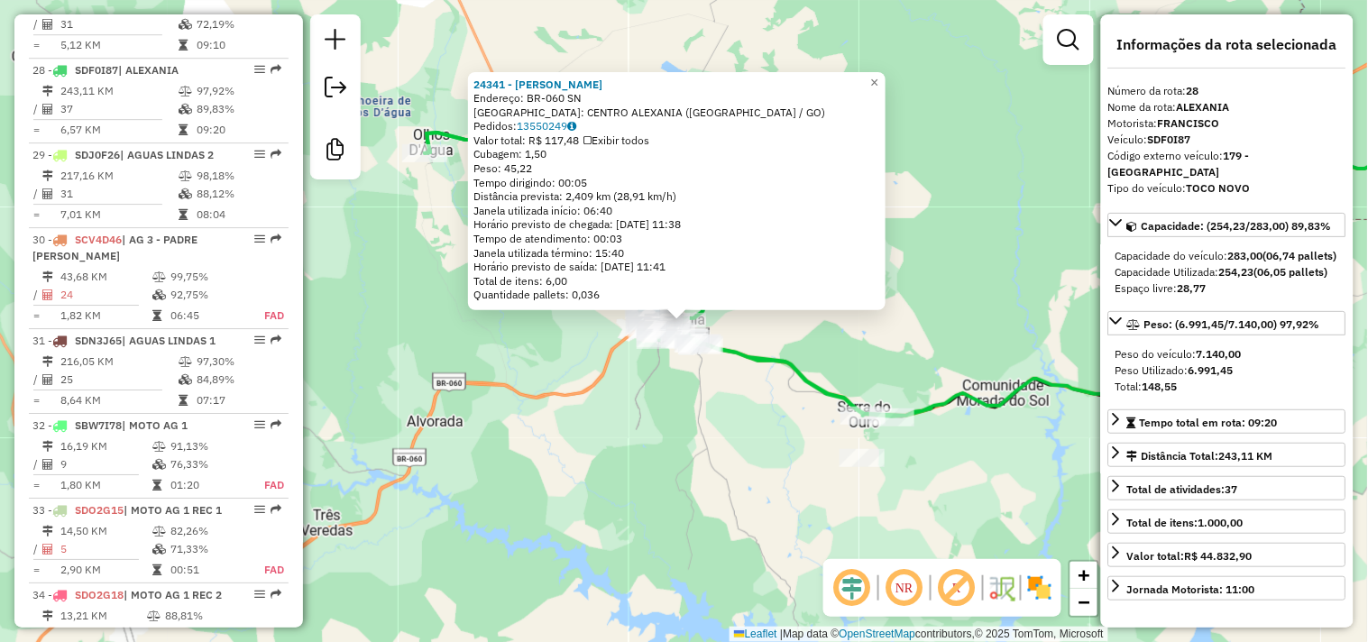
scroll to position [3215, 0]
